Goal: Task Accomplishment & Management: Manage account settings

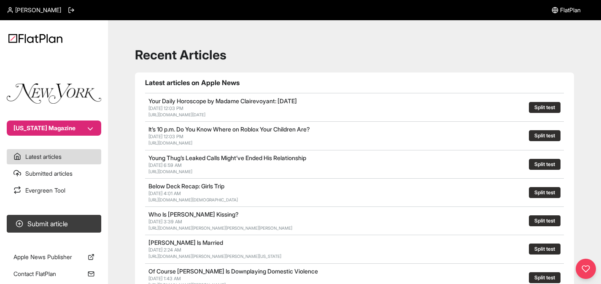
click at [54, 131] on button "[US_STATE] Magazine" at bounding box center [54, 128] width 94 height 15
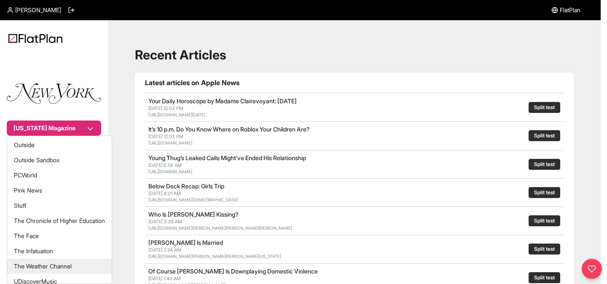
scroll to position [285, 0]
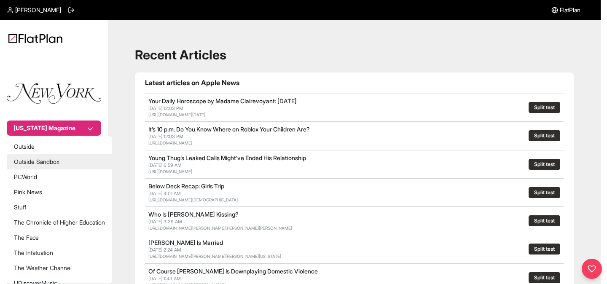
click at [31, 163] on button "Outside Sandbox" at bounding box center [59, 161] width 105 height 15
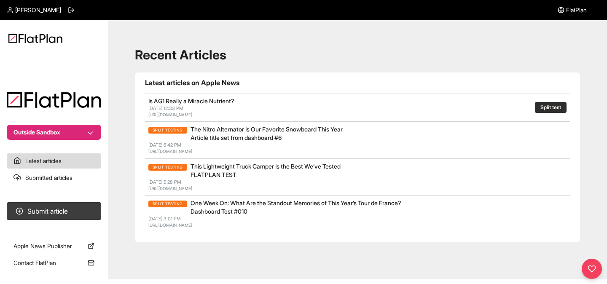
click at [59, 134] on button "Outside Sandbox" at bounding box center [54, 132] width 94 height 15
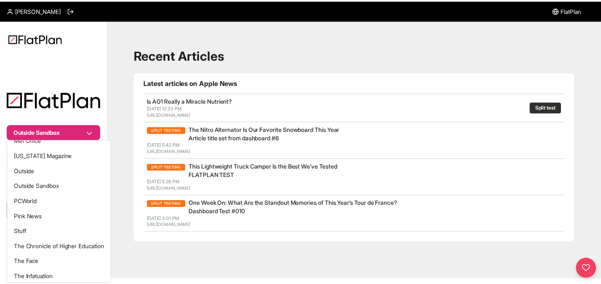
scroll to position [244, 0]
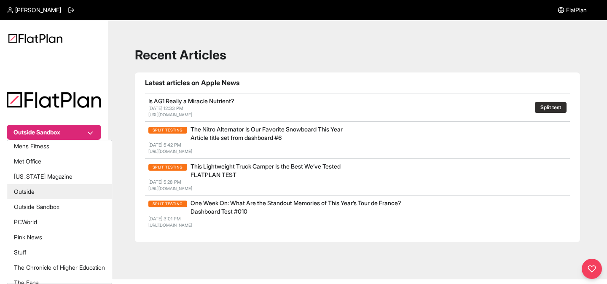
click at [32, 191] on button "Outside" at bounding box center [59, 191] width 105 height 15
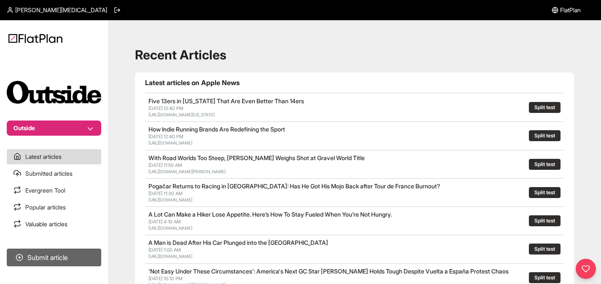
click at [50, 258] on button "Submit article" at bounding box center [54, 258] width 94 height 18
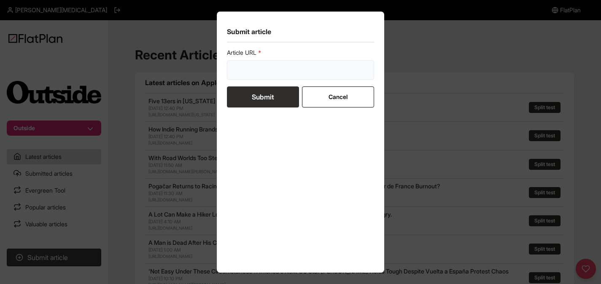
click at [247, 70] on input "url" at bounding box center [301, 69] width 148 height 19
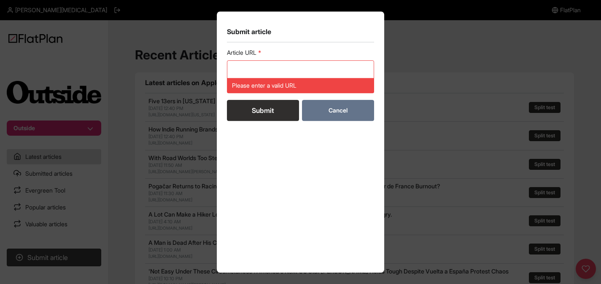
click at [345, 97] on form "Article URL Please enter a valid URL Submit Cancel" at bounding box center [301, 84] width 148 height 72
click at [362, 112] on button "Cancel" at bounding box center [338, 110] width 72 height 21
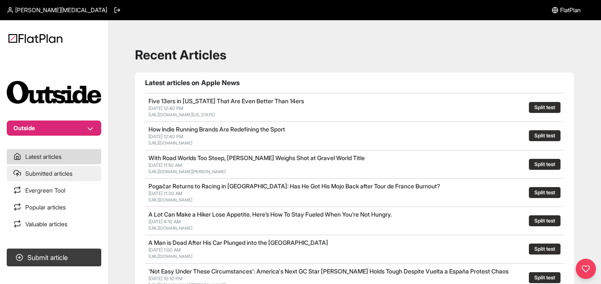
click at [60, 172] on link "Submitted articles" at bounding box center [54, 173] width 94 height 15
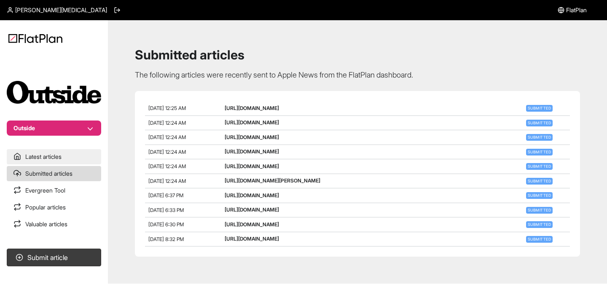
click at [47, 153] on link "Latest articles" at bounding box center [54, 156] width 94 height 15
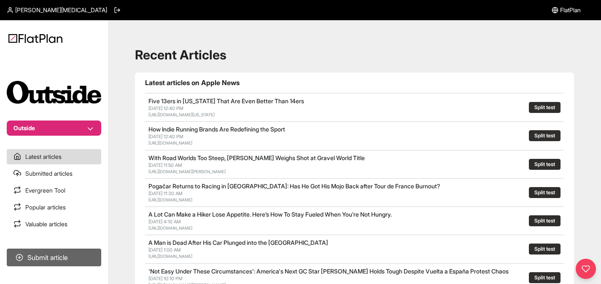
click at [48, 261] on button "Submit article" at bounding box center [54, 258] width 94 height 18
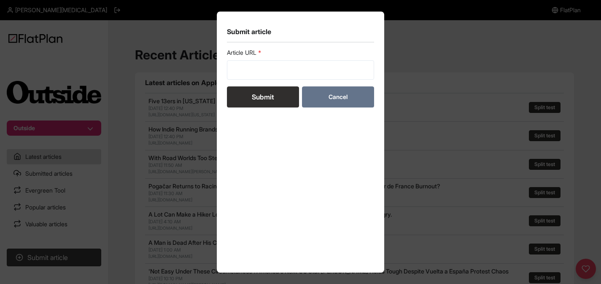
click at [349, 101] on button "Cancel" at bounding box center [338, 96] width 72 height 21
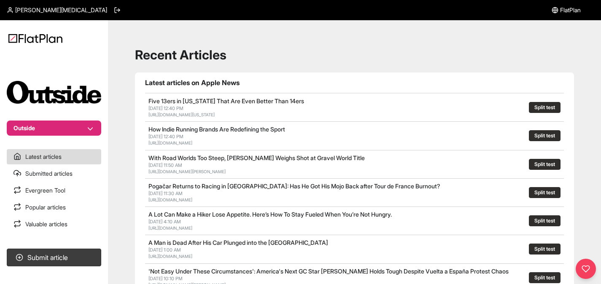
drag, startPoint x: 143, startPoint y: 83, endPoint x: 453, endPoint y: 224, distance: 340.1
click at [193, 84] on h1 "Latest articles on Apple News" at bounding box center [354, 83] width 419 height 10
drag, startPoint x: 144, startPoint y: 79, endPoint x: 405, endPoint y: 223, distance: 298.4
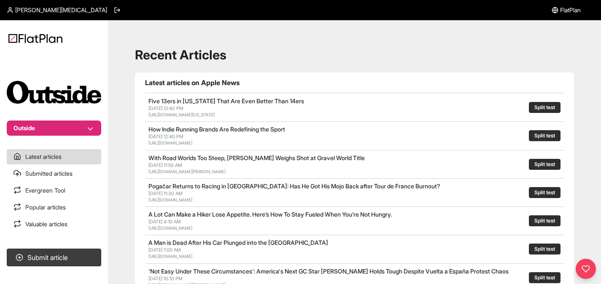
click at [329, 56] on h1 "Recent Articles" at bounding box center [354, 54] width 439 height 15
click at [57, 173] on link "Submitted articles" at bounding box center [54, 173] width 94 height 15
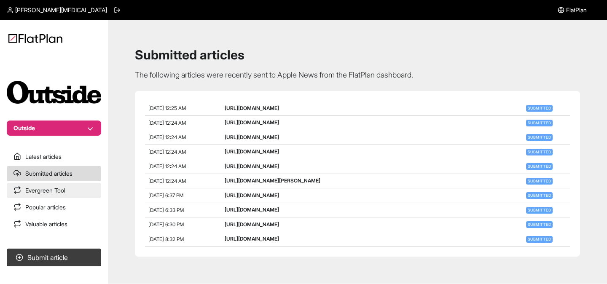
click at [60, 193] on link "Evergreen Tool" at bounding box center [54, 190] width 94 height 15
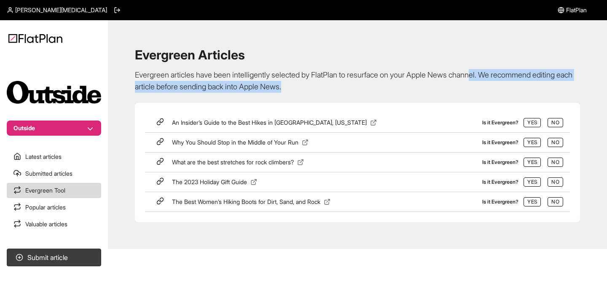
drag, startPoint x: 342, startPoint y: 88, endPoint x: 486, endPoint y: 76, distance: 143.8
click at [486, 76] on p "Evergreen articles have been intelligently selected by FlatPlan to resurface on…" at bounding box center [357, 81] width 445 height 24
click at [159, 123] on icon at bounding box center [160, 122] width 8 height 8
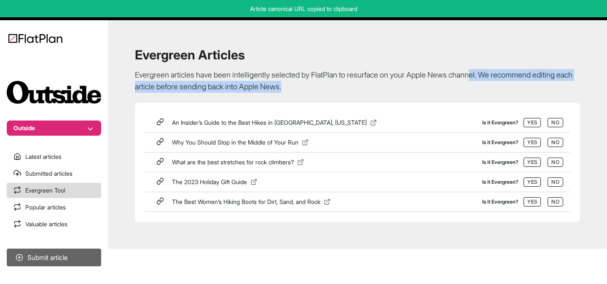
click at [57, 254] on button "Submit article" at bounding box center [54, 258] width 94 height 18
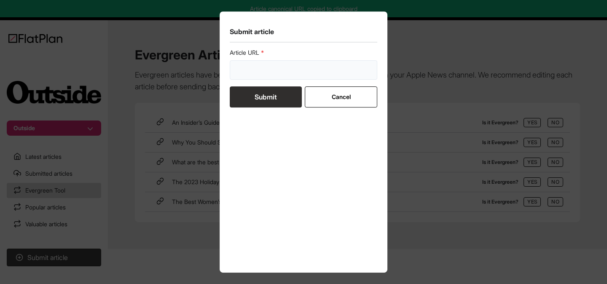
click at [260, 73] on input "url" at bounding box center [304, 69] width 148 height 19
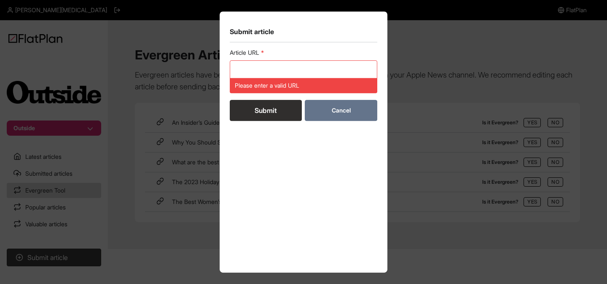
click at [357, 98] on form "Article URL Please enter a valid URL Submit Cancel" at bounding box center [304, 84] width 148 height 72
click at [368, 107] on button "Cancel" at bounding box center [341, 110] width 72 height 21
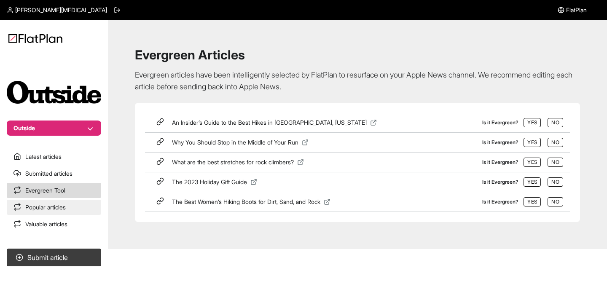
click at [54, 207] on link "Popular articles" at bounding box center [54, 207] width 94 height 15
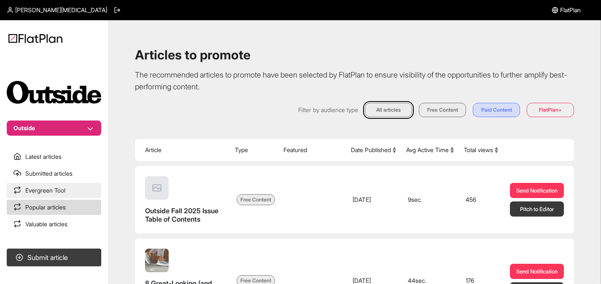
click at [48, 193] on link "Evergreen Tool" at bounding box center [54, 190] width 94 height 15
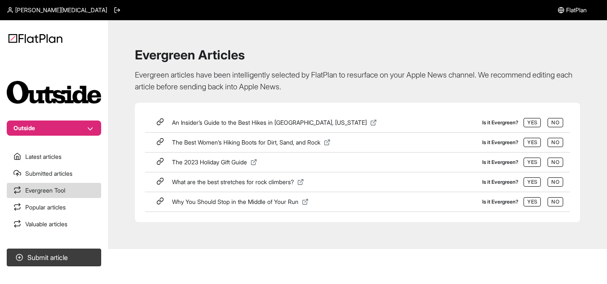
click at [210, 119] on span "An Insider’s Guide to the Best Hikes in Boulder, Colorado" at bounding box center [269, 122] width 195 height 7
click at [79, 123] on button "Outside" at bounding box center [54, 128] width 94 height 15
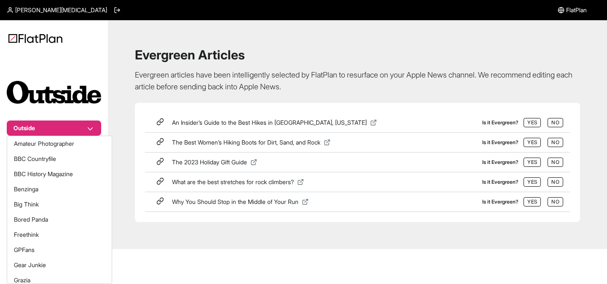
click at [160, 88] on div "Outside Latest articles Submitted articles Evergreen Tool Popular articles Valu…" at bounding box center [303, 134] width 607 height 229
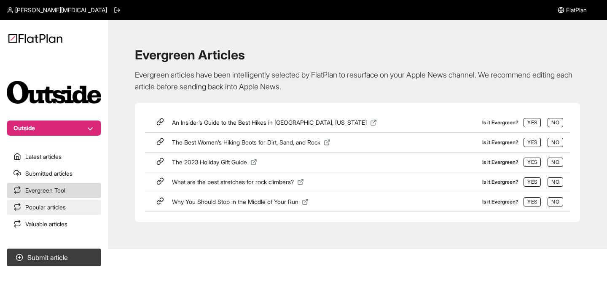
click at [54, 207] on link "Popular articles" at bounding box center [54, 207] width 94 height 15
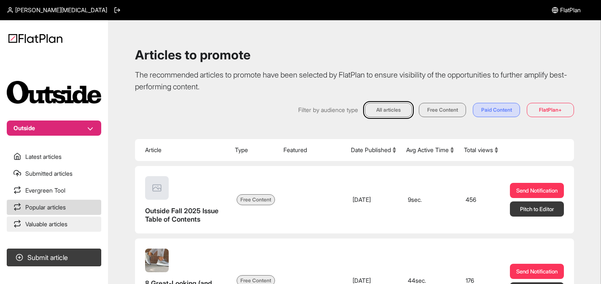
click at [43, 226] on link "Valuable articles" at bounding box center [54, 224] width 94 height 15
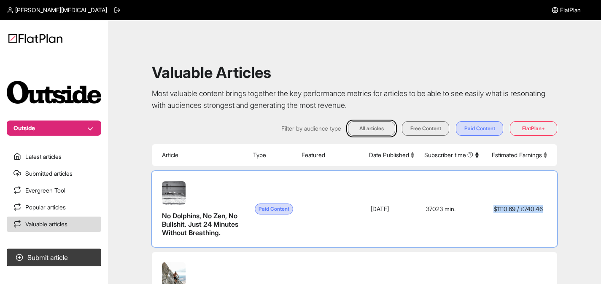
drag, startPoint x: 547, startPoint y: 216, endPoint x: 484, endPoint y: 215, distance: 62.8
click at [486, 215] on td "$ 1110.69 / £ 740.46" at bounding box center [521, 209] width 70 height 76
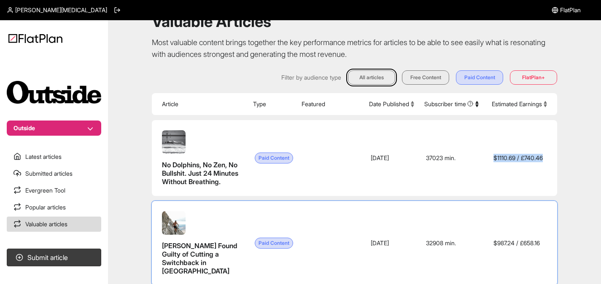
scroll to position [35, 0]
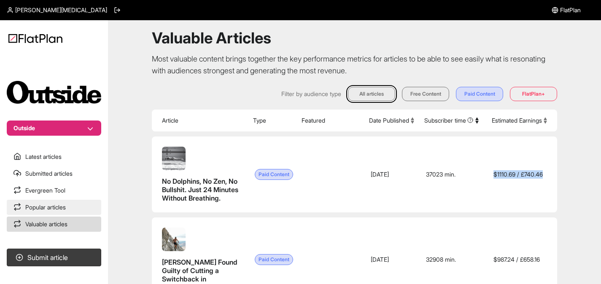
click at [43, 209] on link "Popular articles" at bounding box center [54, 207] width 94 height 15
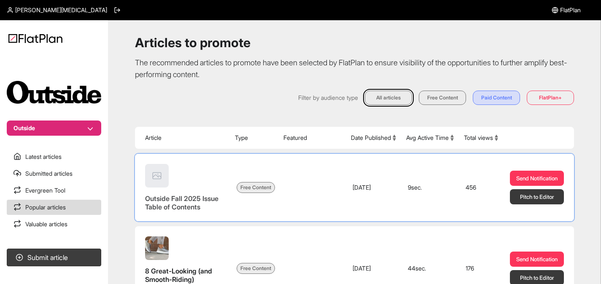
scroll to position [26, 0]
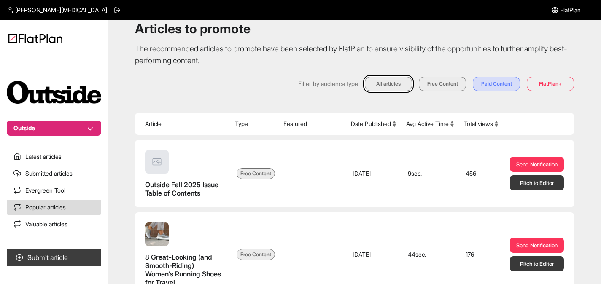
click at [481, 126] on button "Total views" at bounding box center [481, 124] width 34 height 8
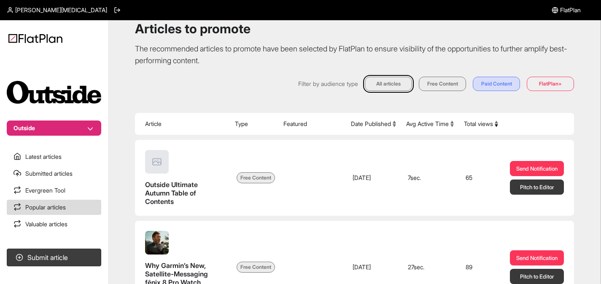
click at [481, 126] on button "Total views" at bounding box center [481, 124] width 34 height 8
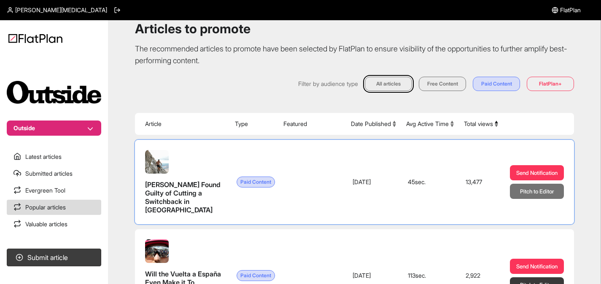
click at [531, 198] on button "Pitch to Editor" at bounding box center [537, 191] width 54 height 15
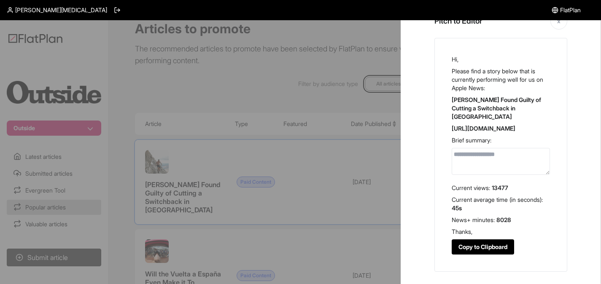
click at [499, 191] on span "13477" at bounding box center [499, 187] width 16 height 7
click at [576, 182] on div "Pitch to Editor x Hi, Please find a story below that is currently performing we…" at bounding box center [500, 142] width 200 height 284
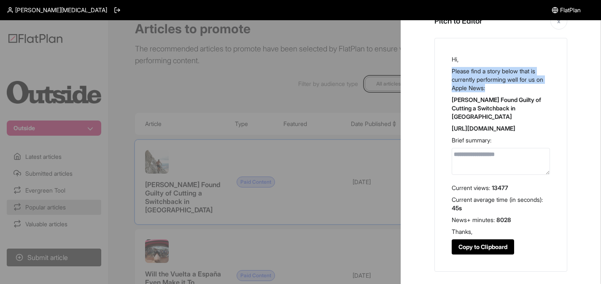
drag, startPoint x: 450, startPoint y: 66, endPoint x: 494, endPoint y: 86, distance: 49.0
click at [494, 86] on div "Hi, Please find a story below that is currently performing well for us on Apple…" at bounding box center [500, 155] width 133 height 234
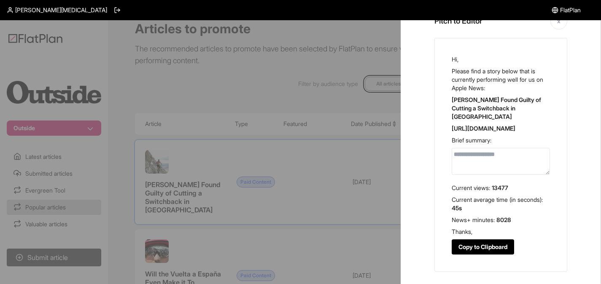
click at [460, 161] on textarea at bounding box center [500, 161] width 98 height 27
click at [317, 67] on div at bounding box center [300, 142] width 601 height 284
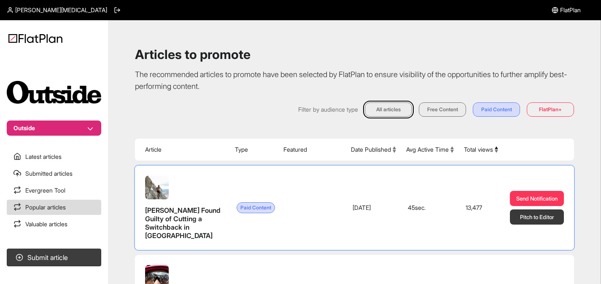
scroll to position [0, 0]
click at [530, 223] on button "Pitch to Editor" at bounding box center [537, 217] width 54 height 15
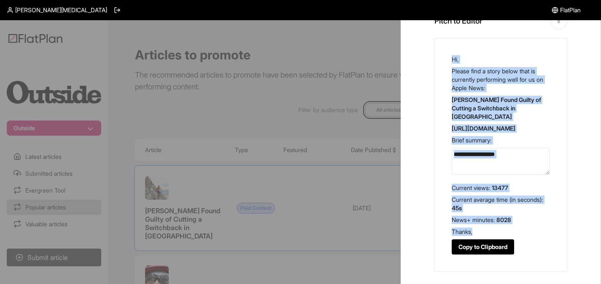
drag, startPoint x: 478, startPoint y: 235, endPoint x: 447, endPoint y: 52, distance: 185.6
click at [447, 52] on div "Hi, Please find a story below that is currently performing well for us on Apple…" at bounding box center [500, 155] width 133 height 234
click at [482, 87] on p "Please find a story below that is currently performing well for us on Apple New…" at bounding box center [500, 79] width 98 height 25
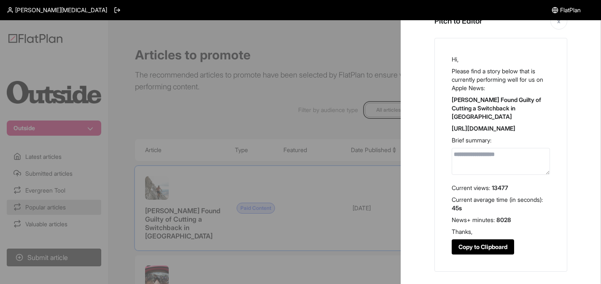
click at [321, 56] on div at bounding box center [300, 142] width 601 height 284
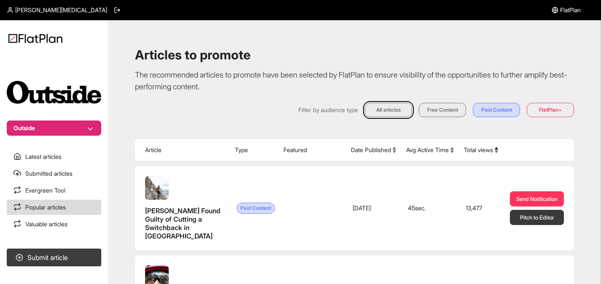
scroll to position [176, 0]
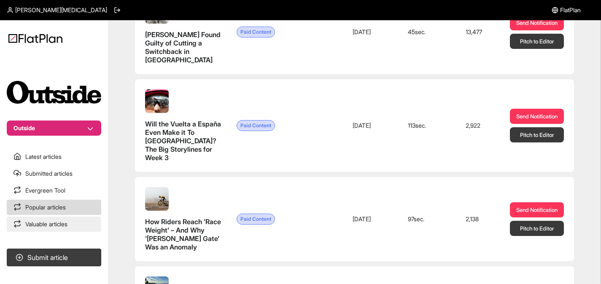
click at [43, 219] on link "Valuable articles" at bounding box center [54, 224] width 94 height 15
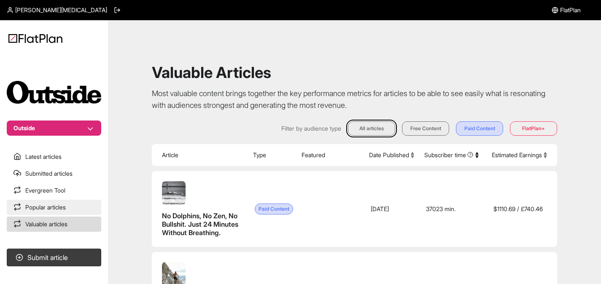
click at [45, 209] on link "Popular articles" at bounding box center [54, 207] width 94 height 15
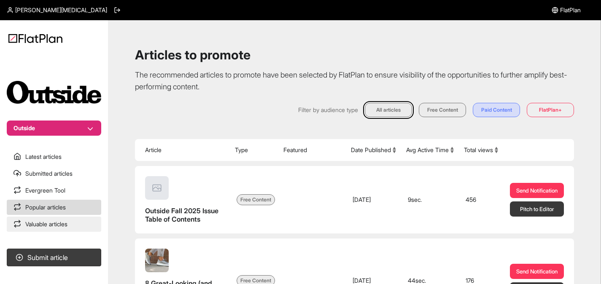
click at [51, 221] on link "Valuable articles" at bounding box center [54, 224] width 94 height 15
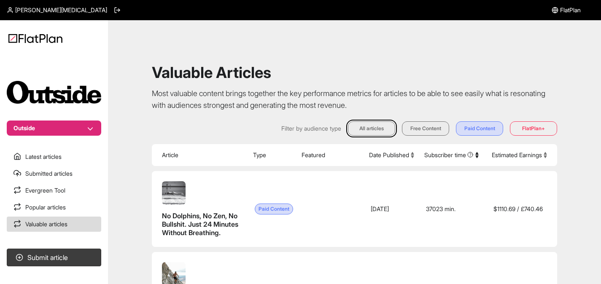
click at [564, 13] on span "FlatPlan" at bounding box center [570, 10] width 21 height 8
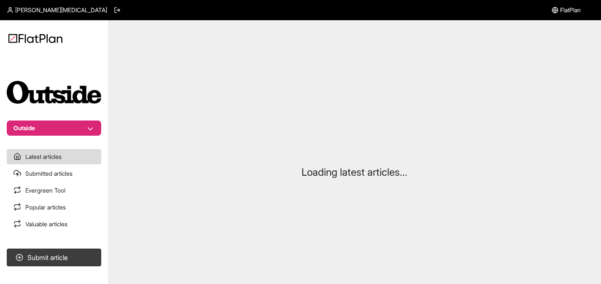
click at [40, 9] on span "[PERSON_NAME]" at bounding box center [61, 10] width 92 height 8
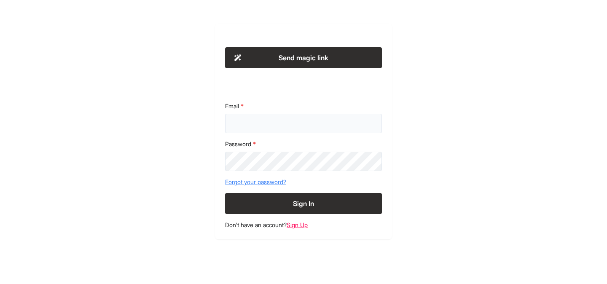
click at [274, 118] on input "Email" at bounding box center [303, 123] width 157 height 19
type input "**********"
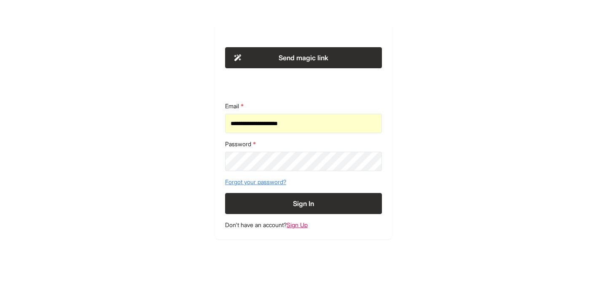
click at [280, 206] on button "Sign In" at bounding box center [303, 203] width 157 height 21
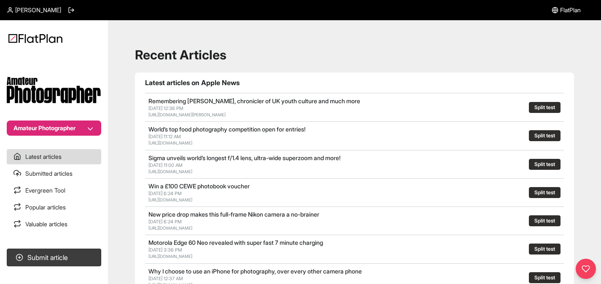
click at [19, 9] on span "[PERSON_NAME]" at bounding box center [38, 10] width 46 height 8
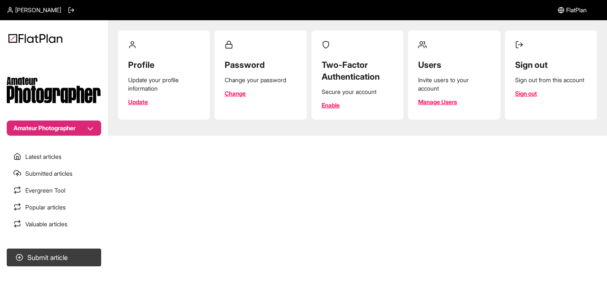
click at [443, 99] on link "Manage Users" at bounding box center [437, 102] width 39 height 8
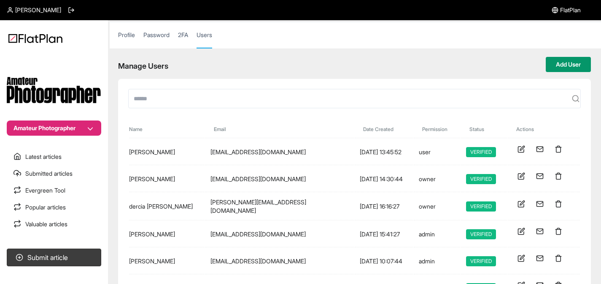
click at [561, 65] on button "Add User" at bounding box center [567, 64] width 45 height 15
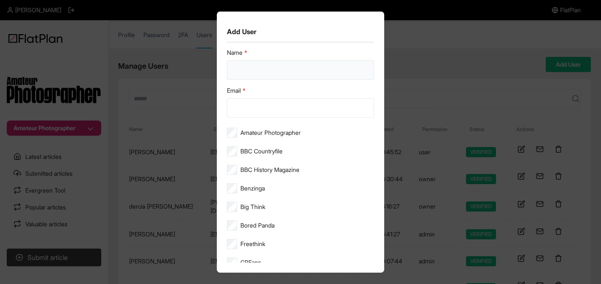
click at [257, 71] on input "text" at bounding box center [301, 69] width 148 height 19
type input "**********"
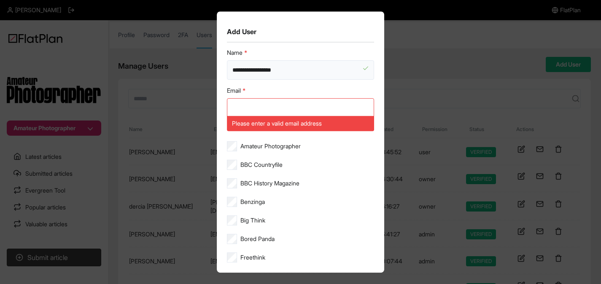
click at [244, 70] on input "**********" at bounding box center [301, 69] width 148 height 19
click at [255, 105] on div "Email Please enter a valid email address" at bounding box center [301, 108] width 148 height 45
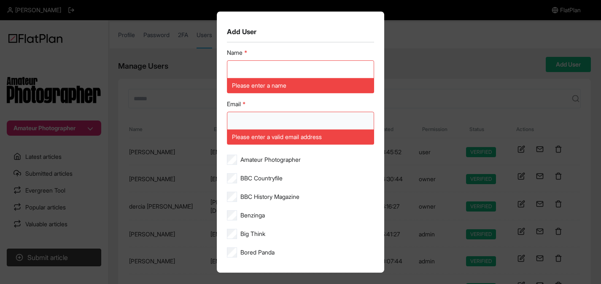
paste input "**********"
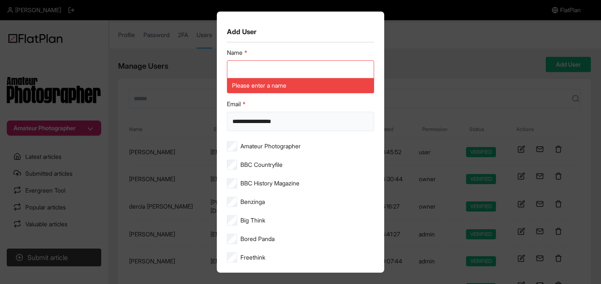
type input "**********"
click at [246, 68] on input "text" at bounding box center [301, 69] width 148 height 19
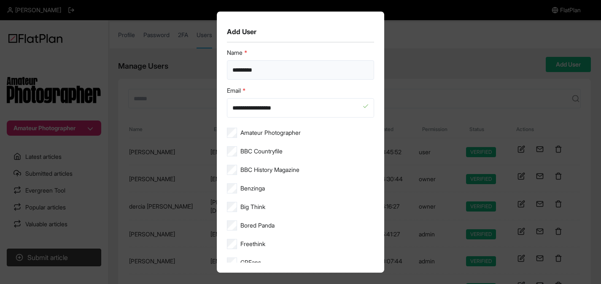
type input "*********"
click at [235, 193] on div "Benzinga" at bounding box center [301, 189] width 148 height 13
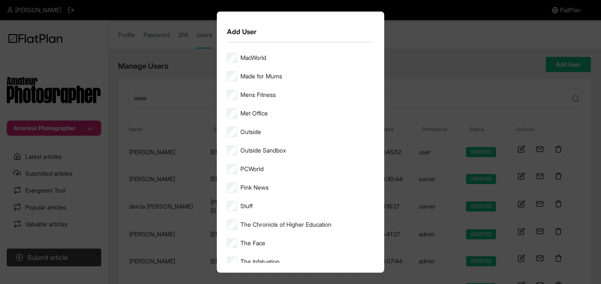
scroll to position [287, 0]
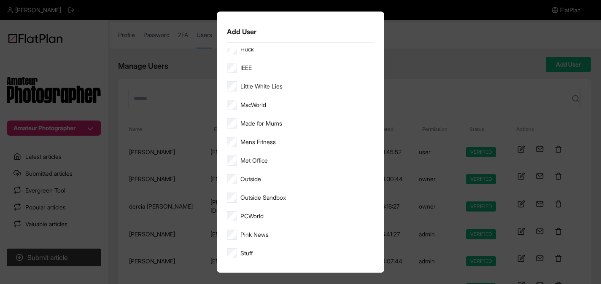
click at [232, 148] on div "Mens Fitness" at bounding box center [301, 143] width 148 height 13
click at [230, 135] on section "Amateur Photographer BBC Countryfile BBC History Magazine Benzinga Big Think Bo…" at bounding box center [301, 127] width 148 height 575
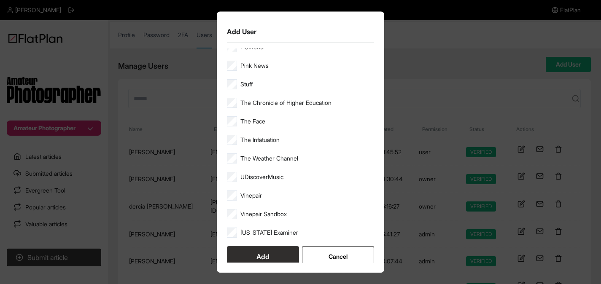
scroll to position [461, 0]
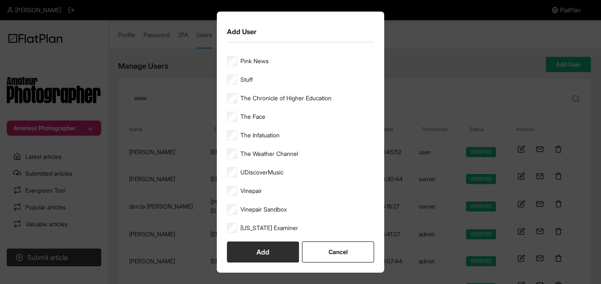
click at [259, 251] on button "Add" at bounding box center [263, 251] width 72 height 21
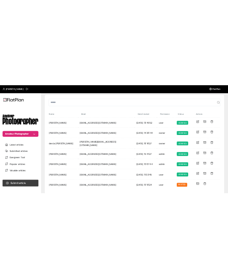
scroll to position [0, 0]
